Goal: Navigation & Orientation: Find specific page/section

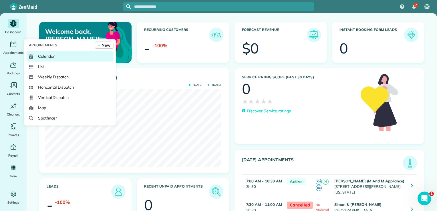
click at [47, 56] on span "Calendar" at bounding box center [46, 57] width 17 height 6
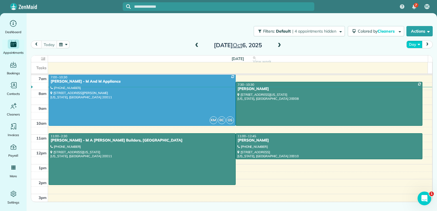
click at [413, 47] on button "Day" at bounding box center [415, 45] width 16 height 8
click at [416, 61] on link "Day" at bounding box center [429, 57] width 45 height 11
click at [419, 44] on button "Day" at bounding box center [415, 45] width 16 height 8
click at [420, 70] on link "Week" at bounding box center [429, 69] width 45 height 11
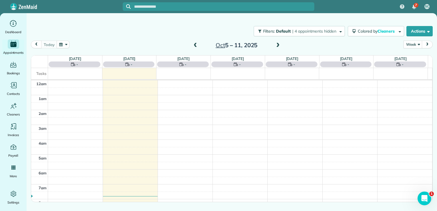
scroll to position [104, 0]
